Goal: Find specific page/section: Find specific page/section

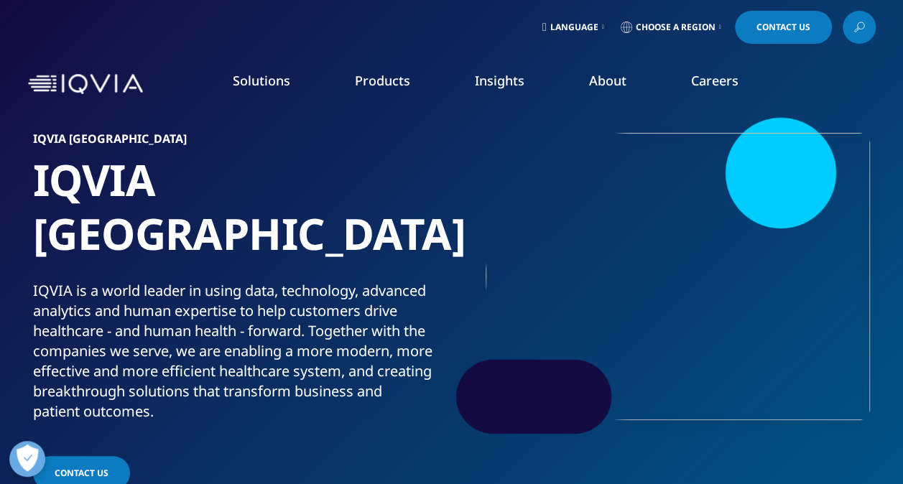
click at [67, 261] on link "Clinical Trial Payments" at bounding box center [132, 260] width 206 height 16
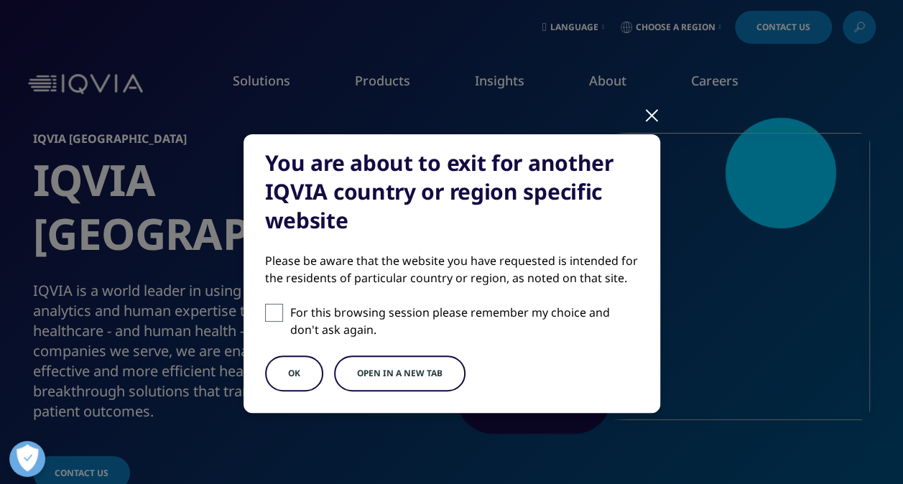
click at [643, 124] on div at bounding box center [651, 114] width 17 height 39
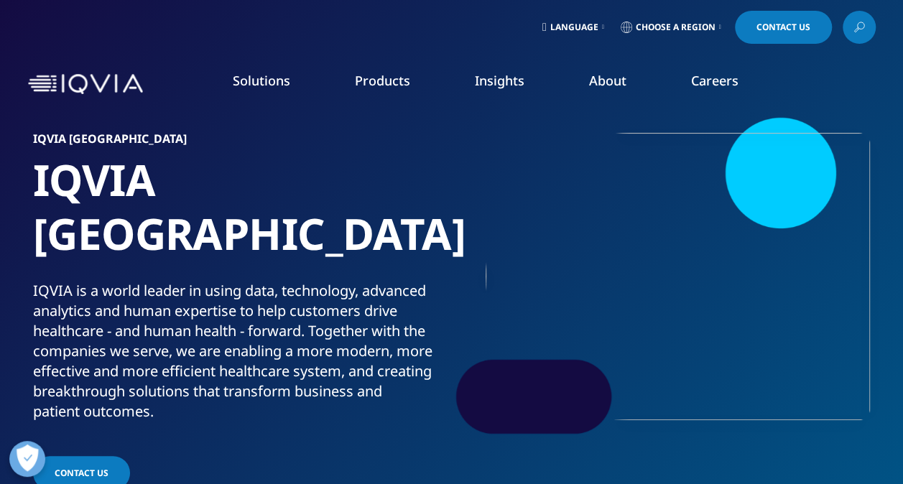
click at [368, 238] on link "Pricing & Market Access" at bounding box center [352, 233] width 206 height 16
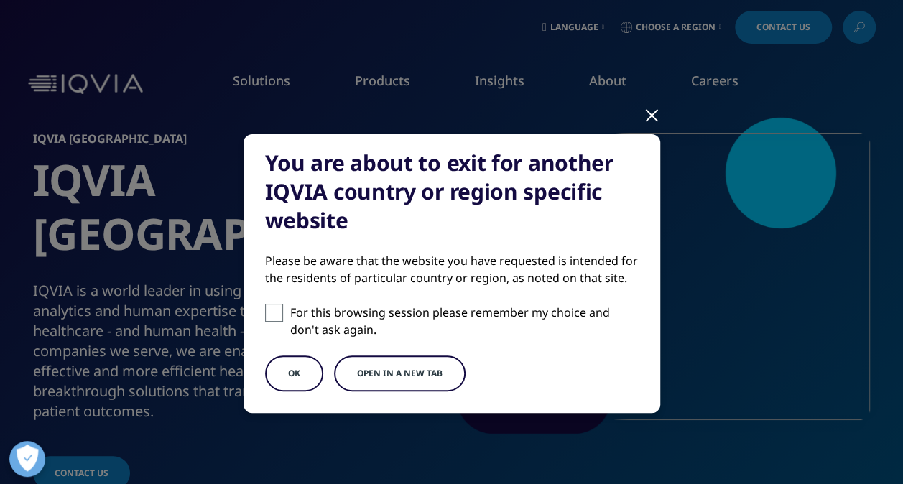
click at [292, 376] on button "OK" at bounding box center [294, 373] width 58 height 36
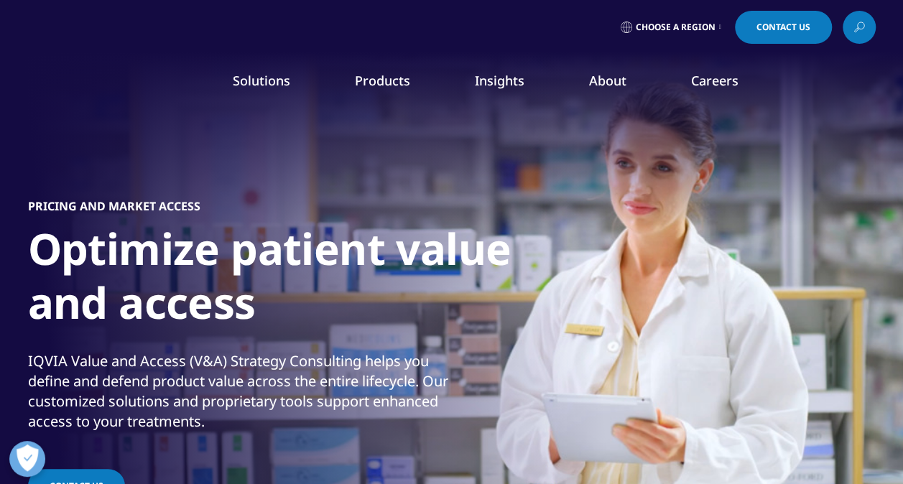
drag, startPoint x: 428, startPoint y: 279, endPoint x: 580, endPoint y: -53, distance: 365.7
